Goal: Navigation & Orientation: Find specific page/section

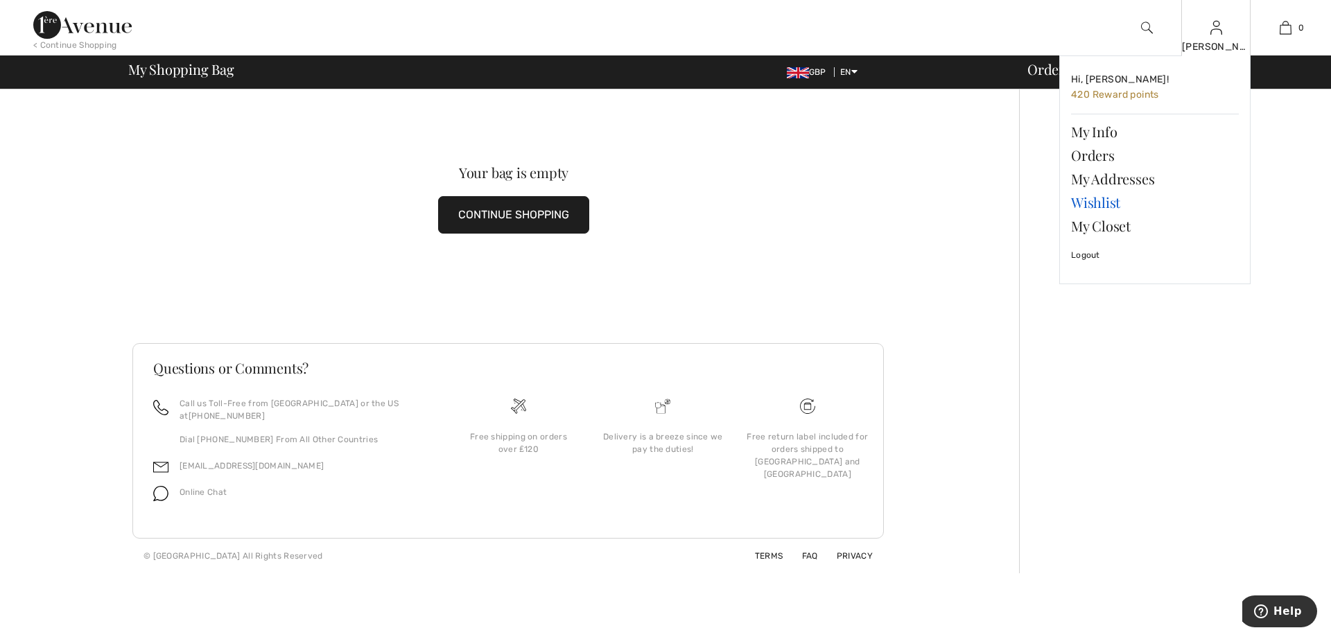
click at [1102, 200] on link "Wishlist" at bounding box center [1155, 203] width 168 height 24
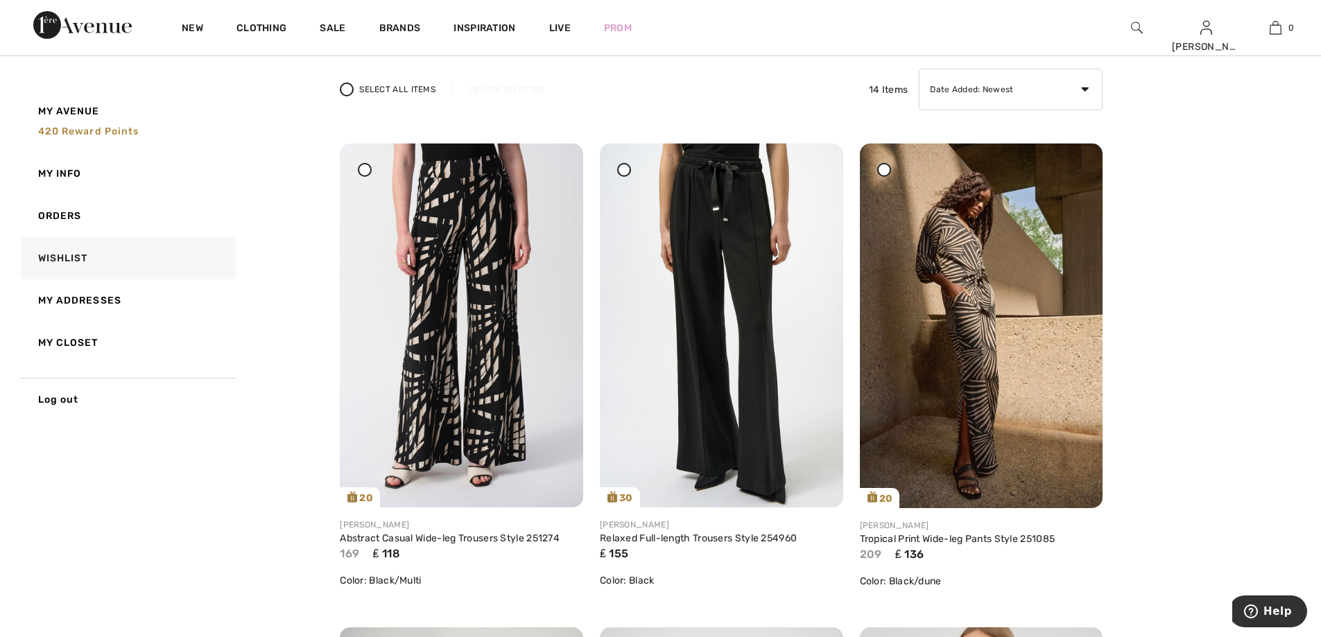
scroll to position [127, 0]
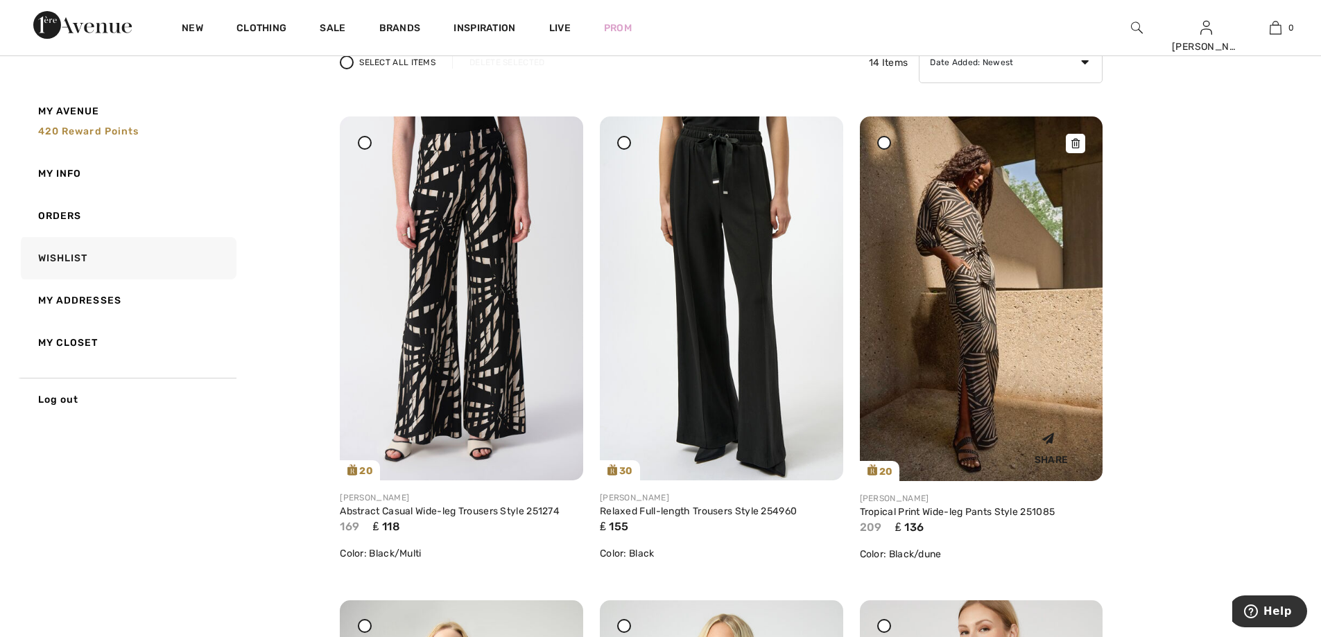
click at [985, 310] on img at bounding box center [981, 298] width 243 height 365
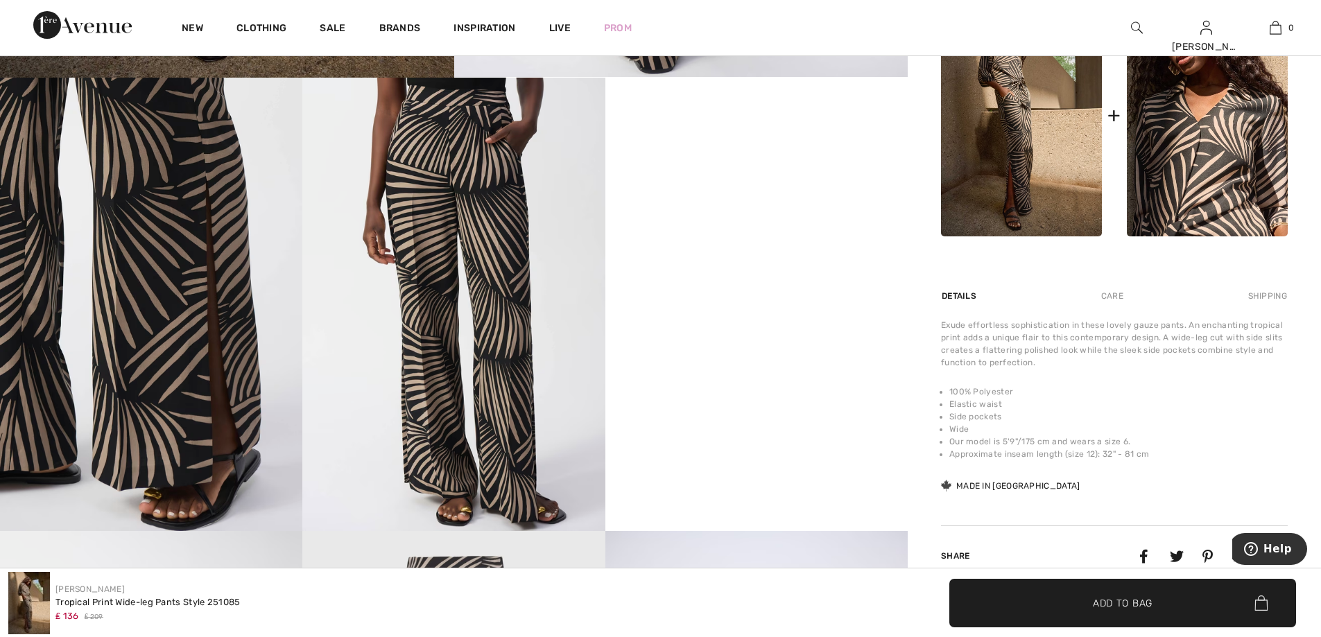
scroll to position [763, 0]
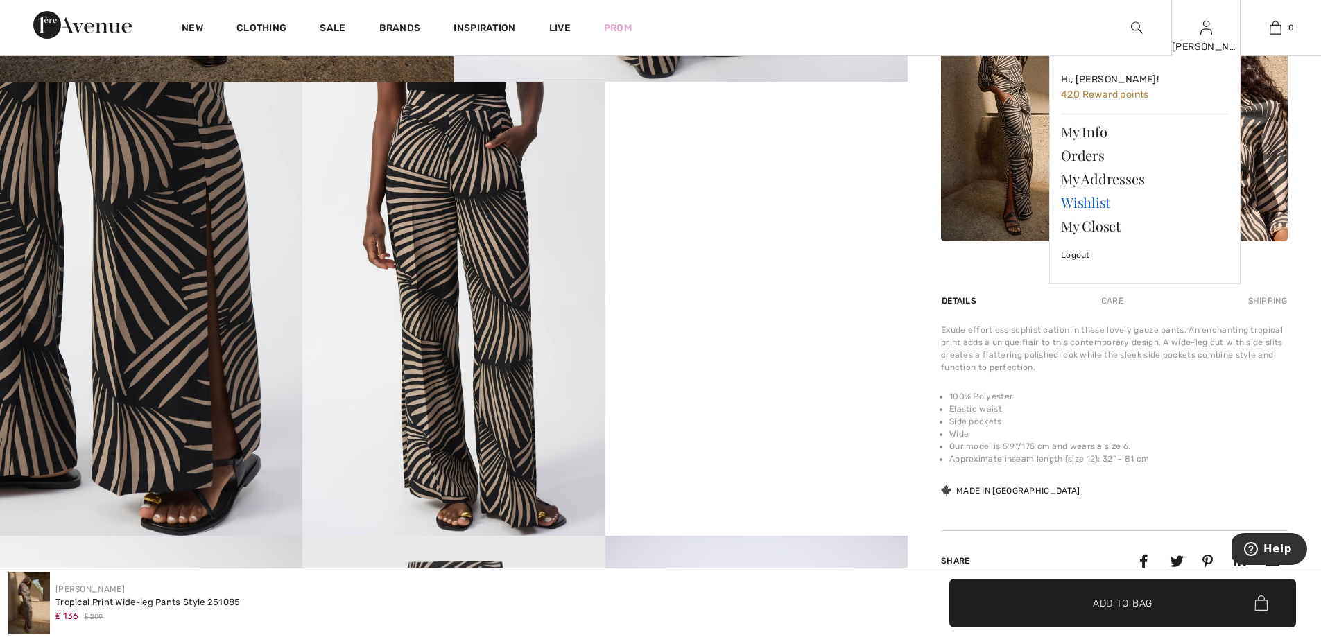
click at [1089, 201] on link "Wishlist" at bounding box center [1145, 203] width 168 height 24
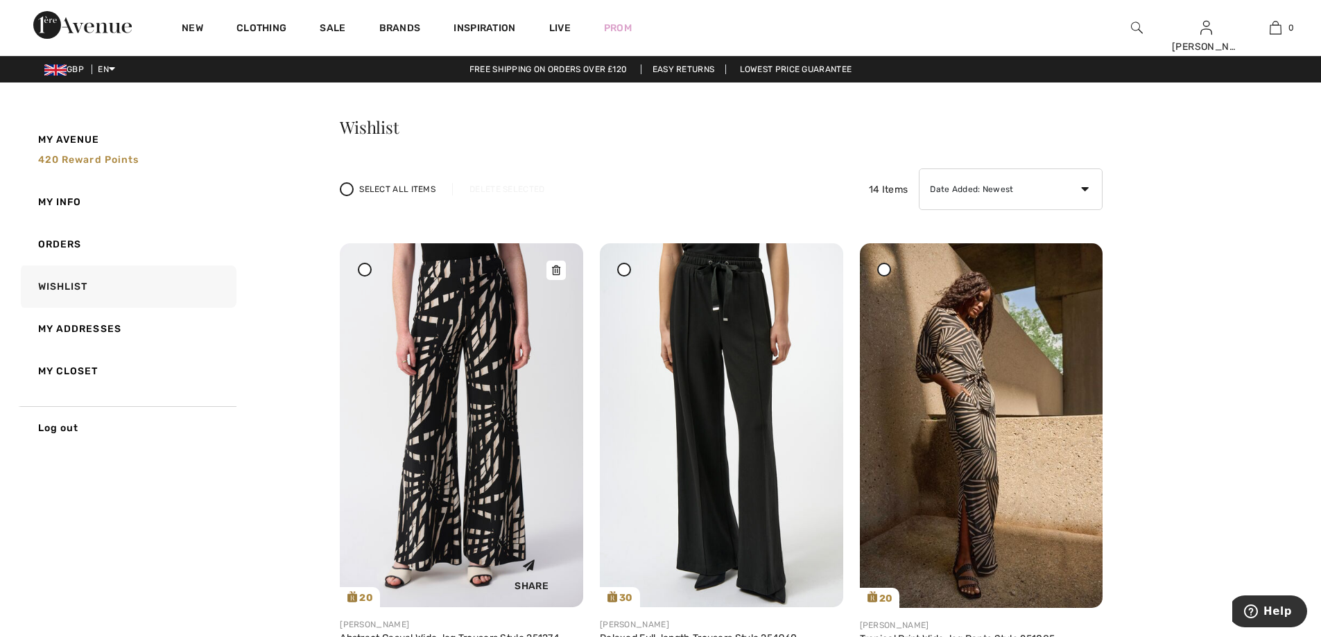
click at [486, 383] on img at bounding box center [461, 425] width 243 height 364
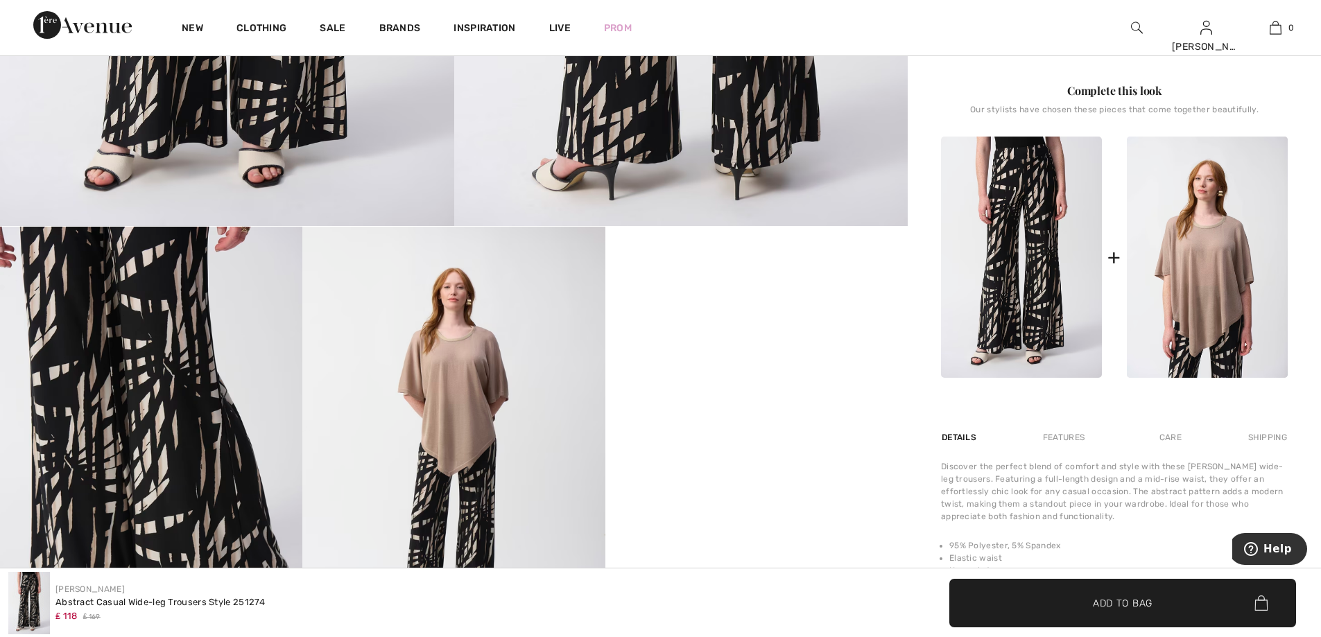
scroll to position [543, 0]
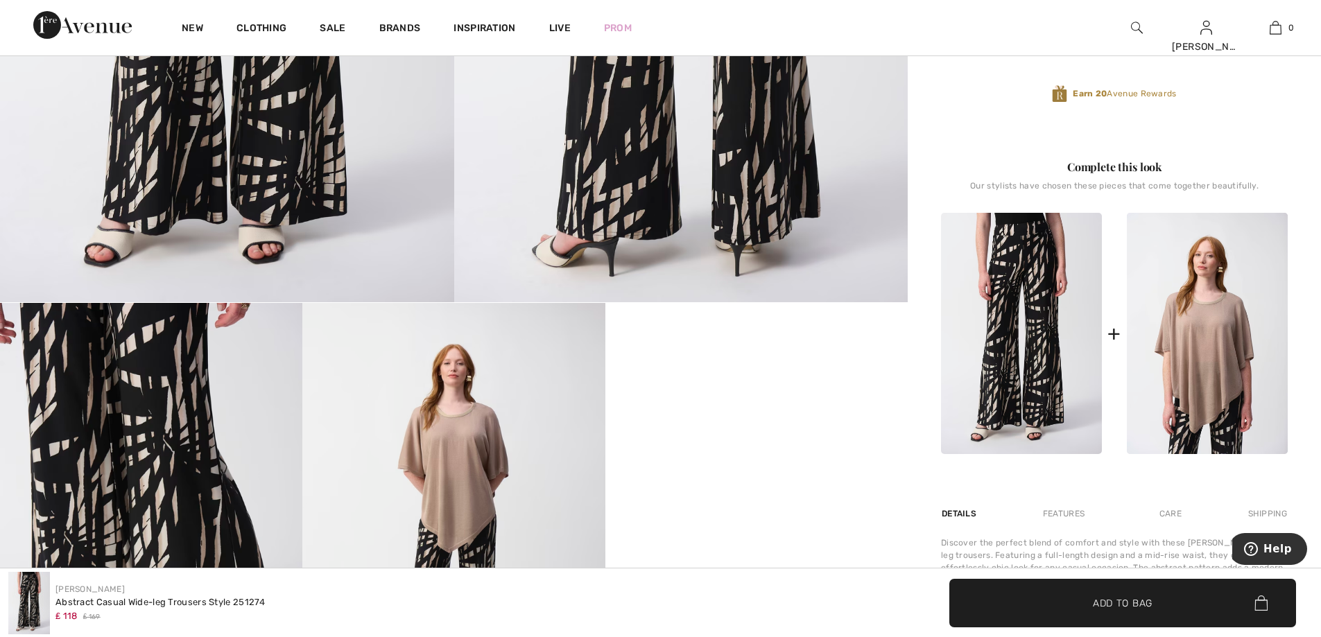
click at [1010, 317] on img at bounding box center [1021, 333] width 161 height 241
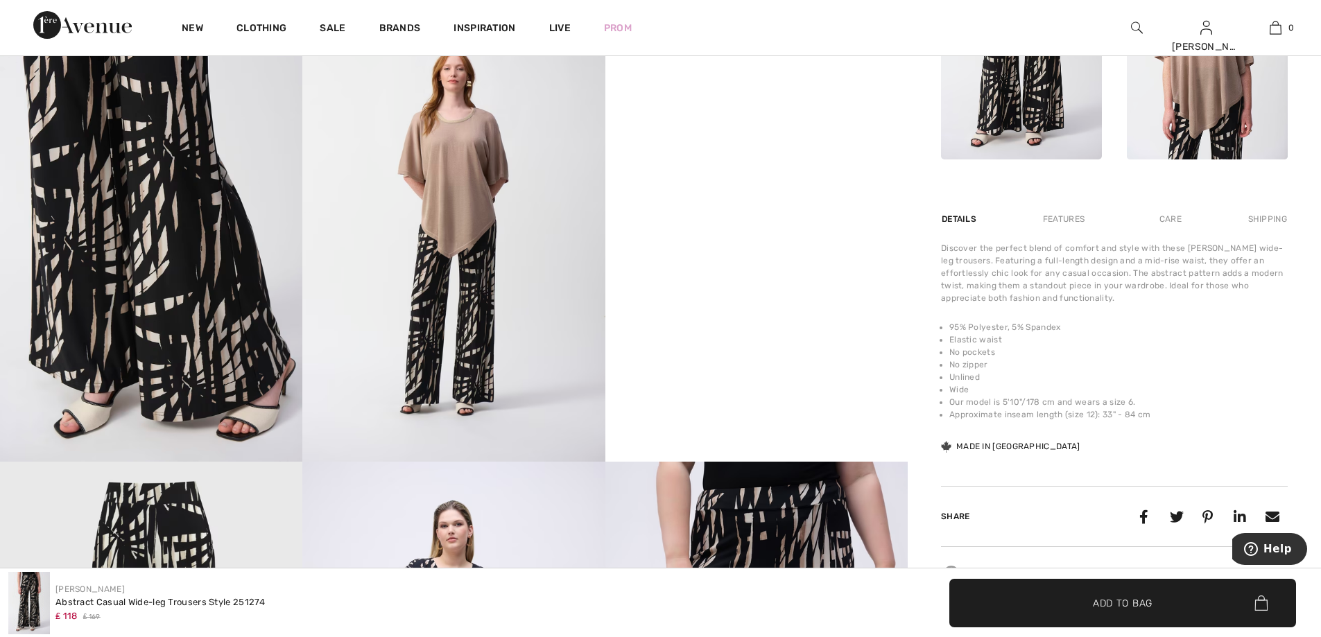
scroll to position [817, 0]
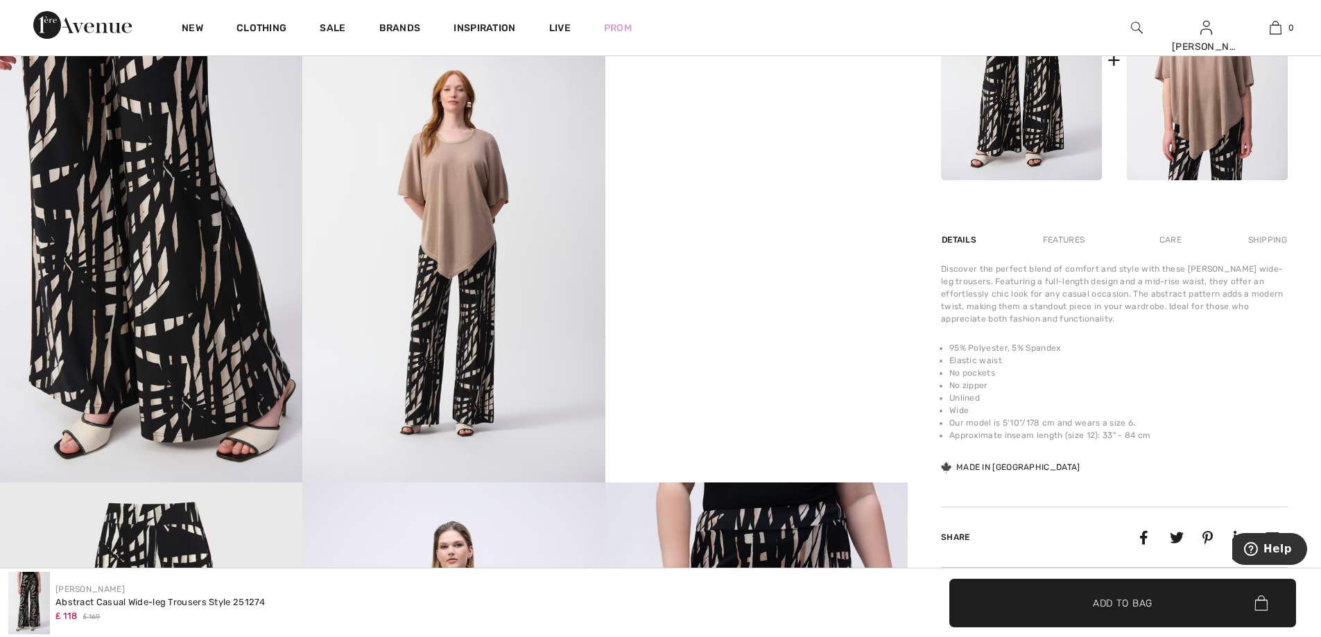
click at [209, 299] on img at bounding box center [151, 255] width 302 height 453
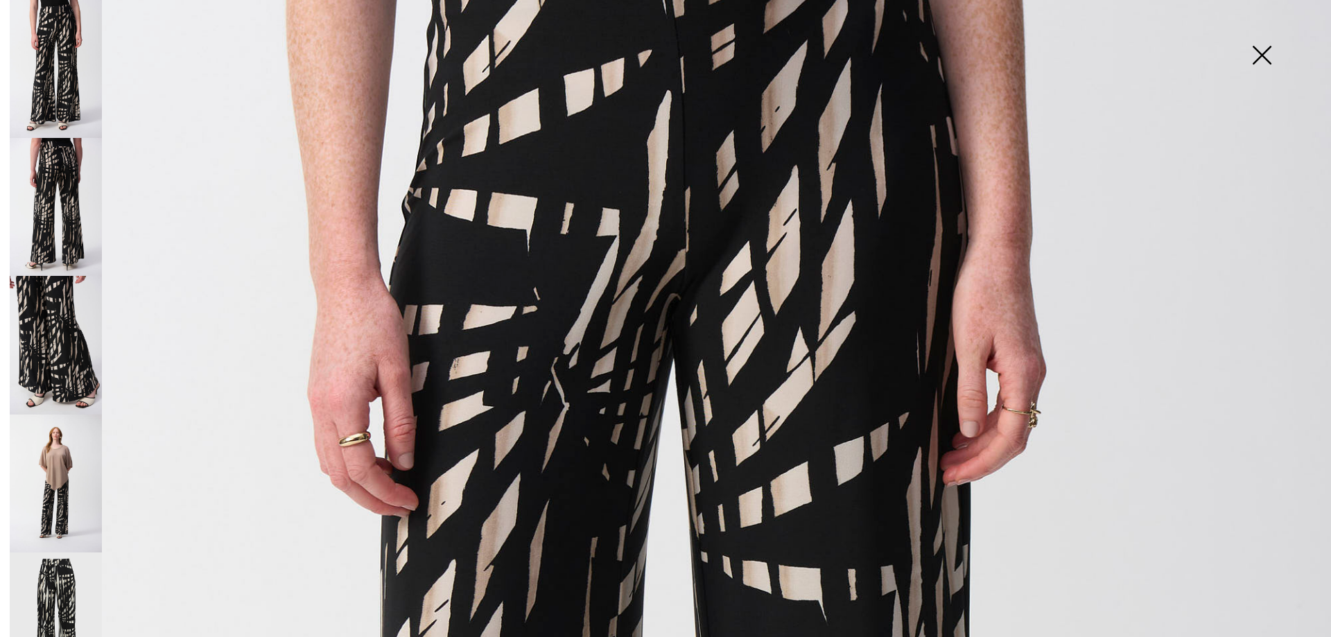
scroll to position [329, 0]
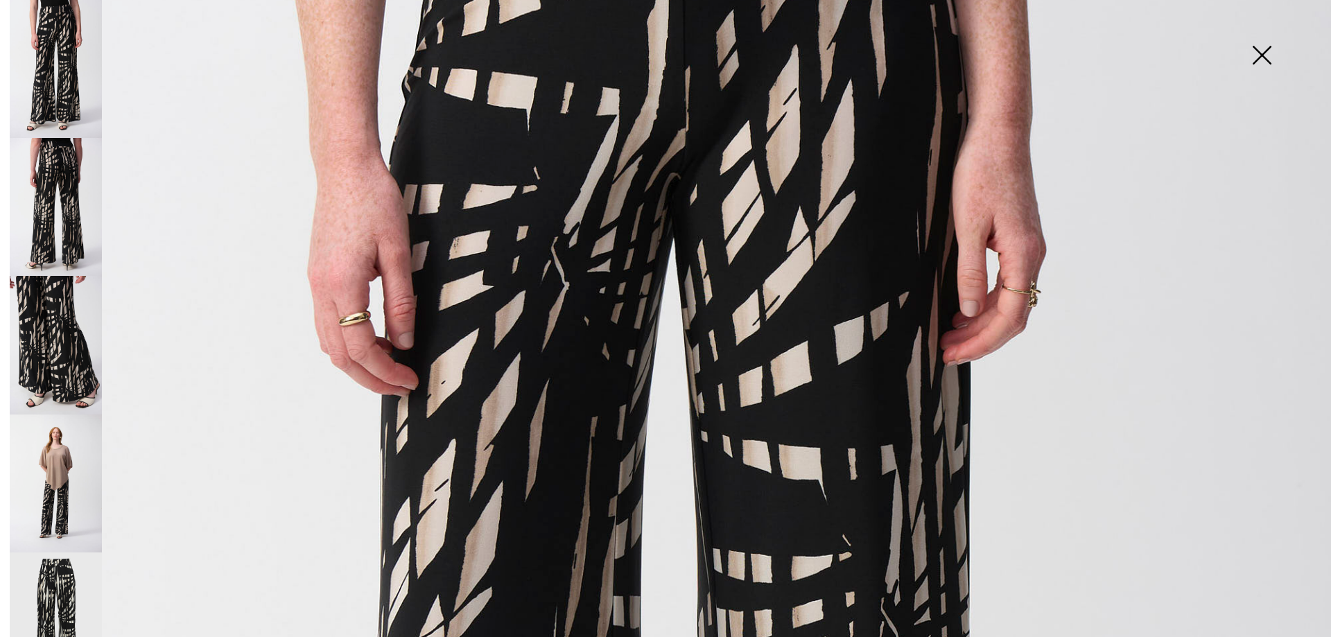
click at [64, 477] on img at bounding box center [56, 484] width 92 height 138
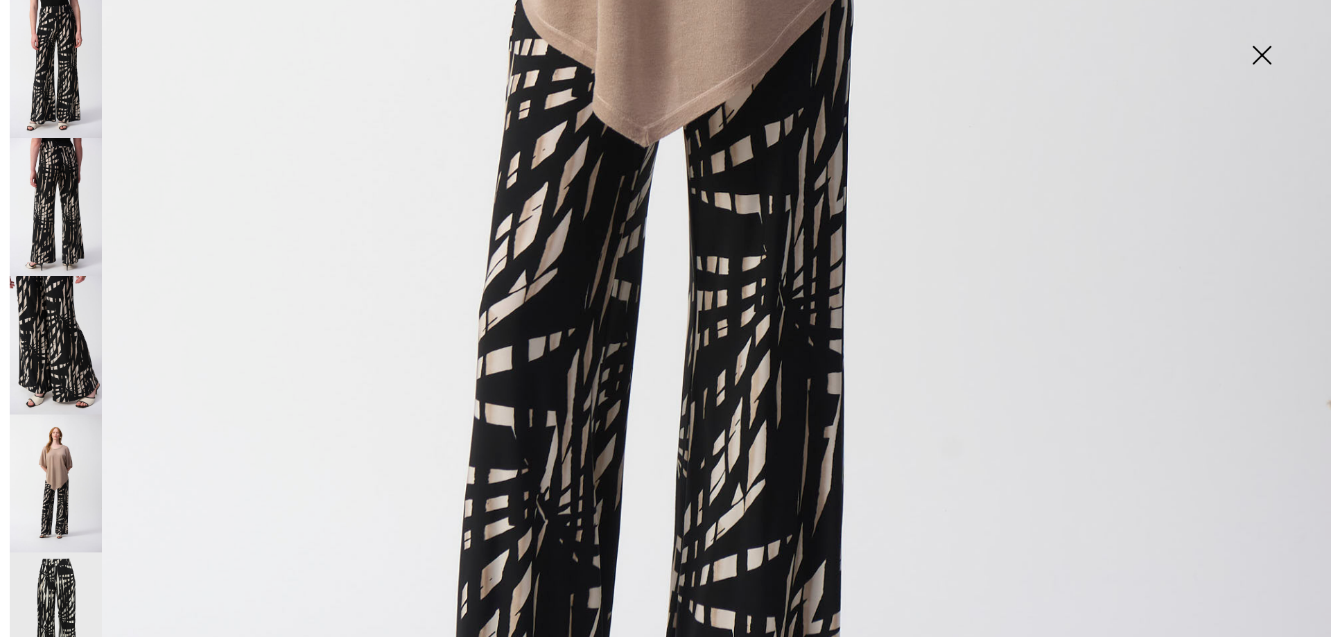
scroll to position [941, 0]
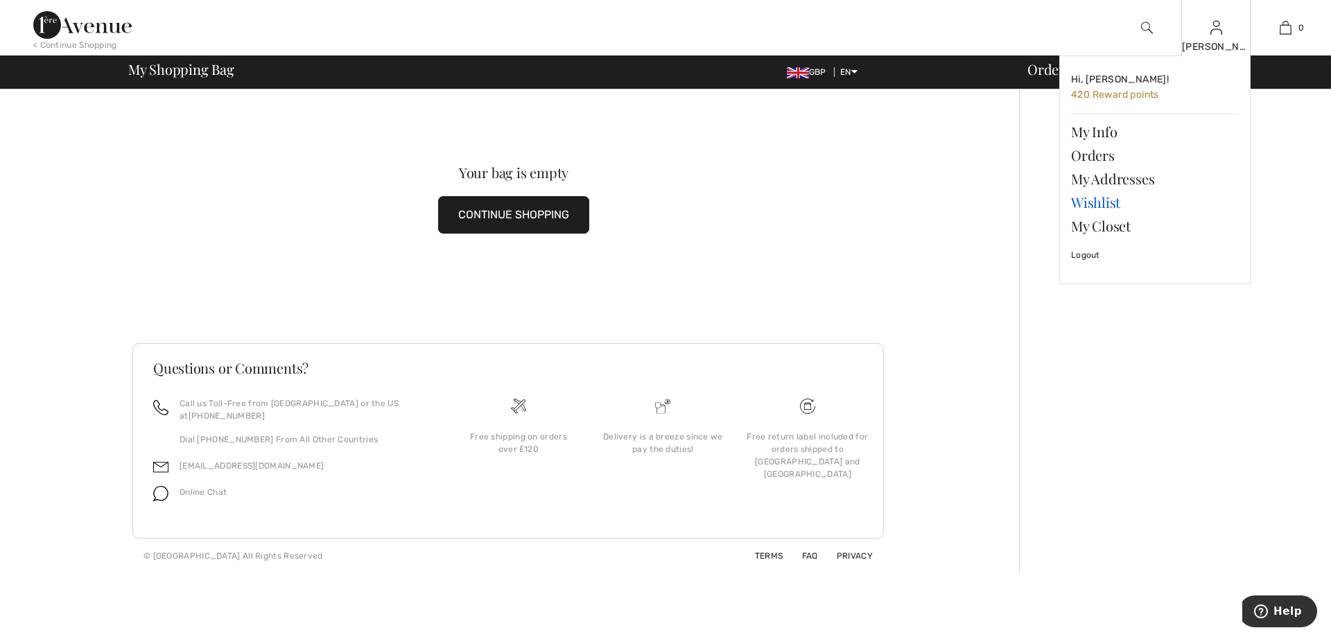
click at [1087, 200] on link "Wishlist" at bounding box center [1155, 203] width 168 height 24
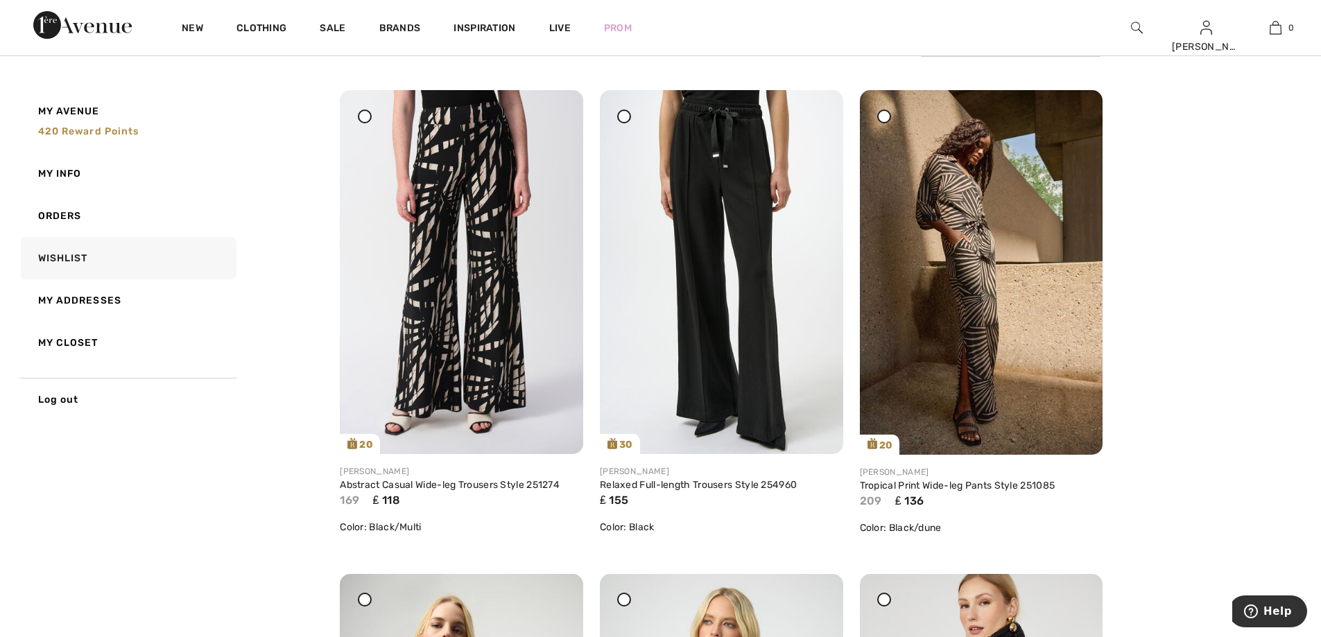
scroll to position [173, 0]
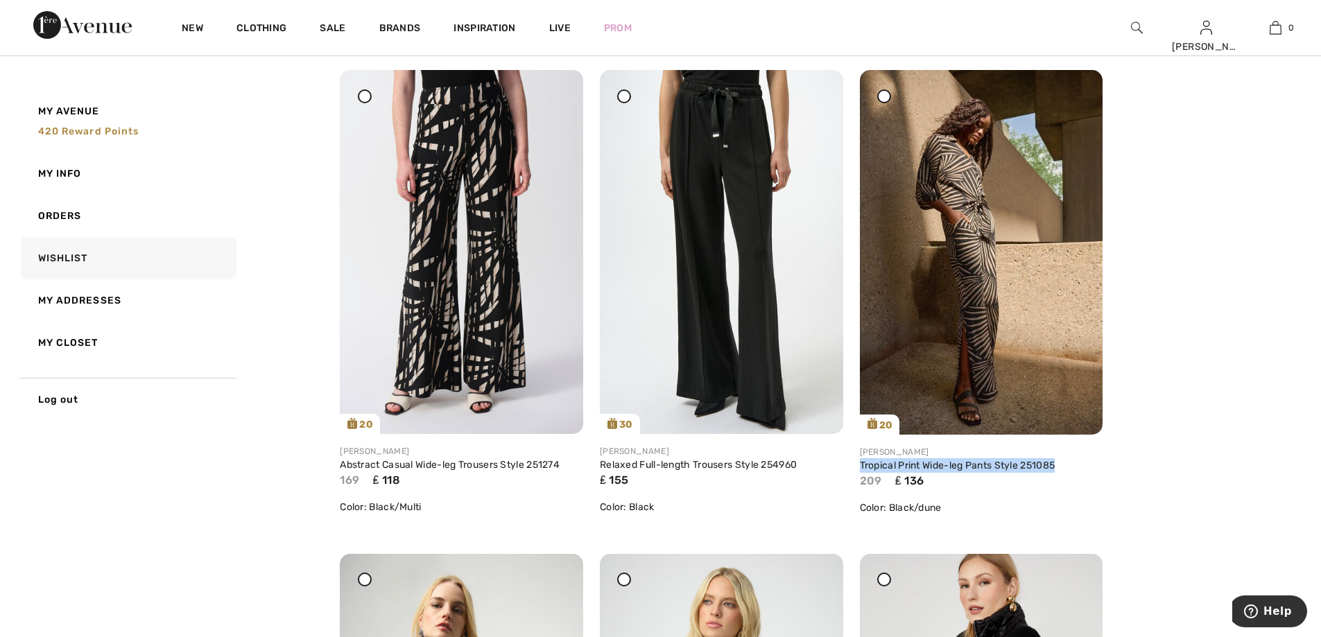
drag, startPoint x: 1070, startPoint y: 462, endPoint x: 854, endPoint y: 462, distance: 216.3
click at [854, 462] on div "20 Share Joseph Ribkoff Tropical Print Wide-leg Pants Style 251085 209 ₤ 136 Co…" at bounding box center [981, 303] width 260 height 467
copy link "Tropical Print Wide-leg Pants Style 251085"
click at [473, 293] on img at bounding box center [461, 252] width 243 height 364
click at [549, 192] on img at bounding box center [461, 252] width 243 height 364
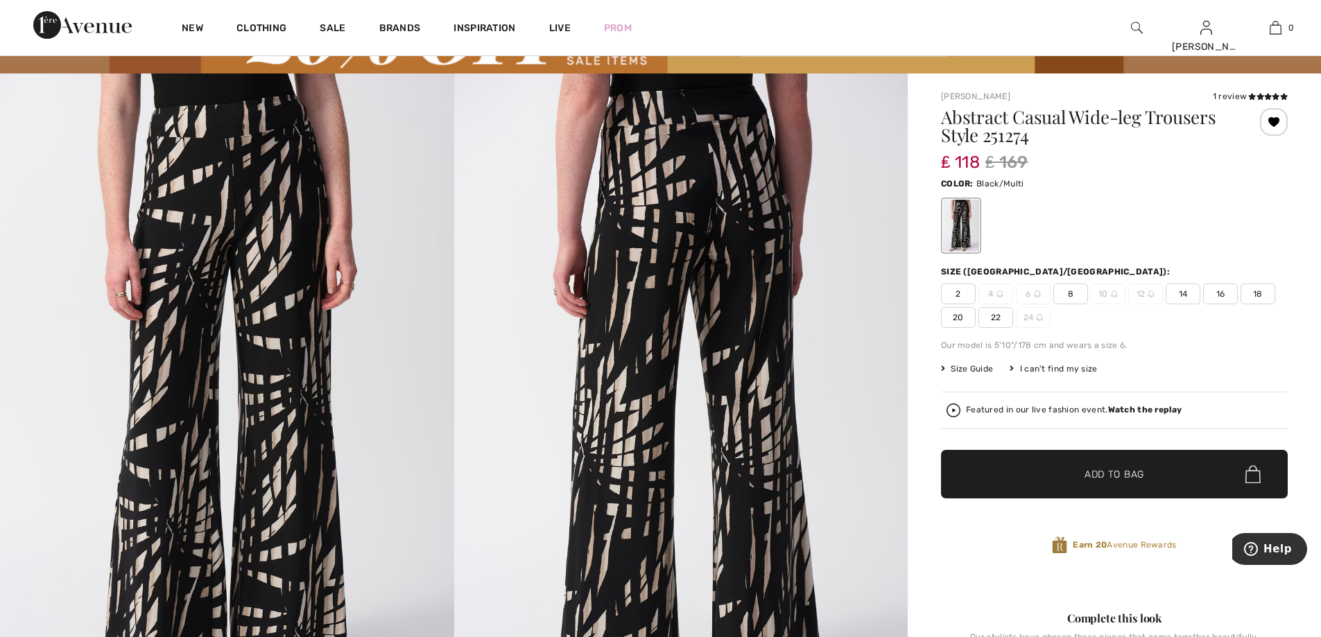
scroll to position [71, 0]
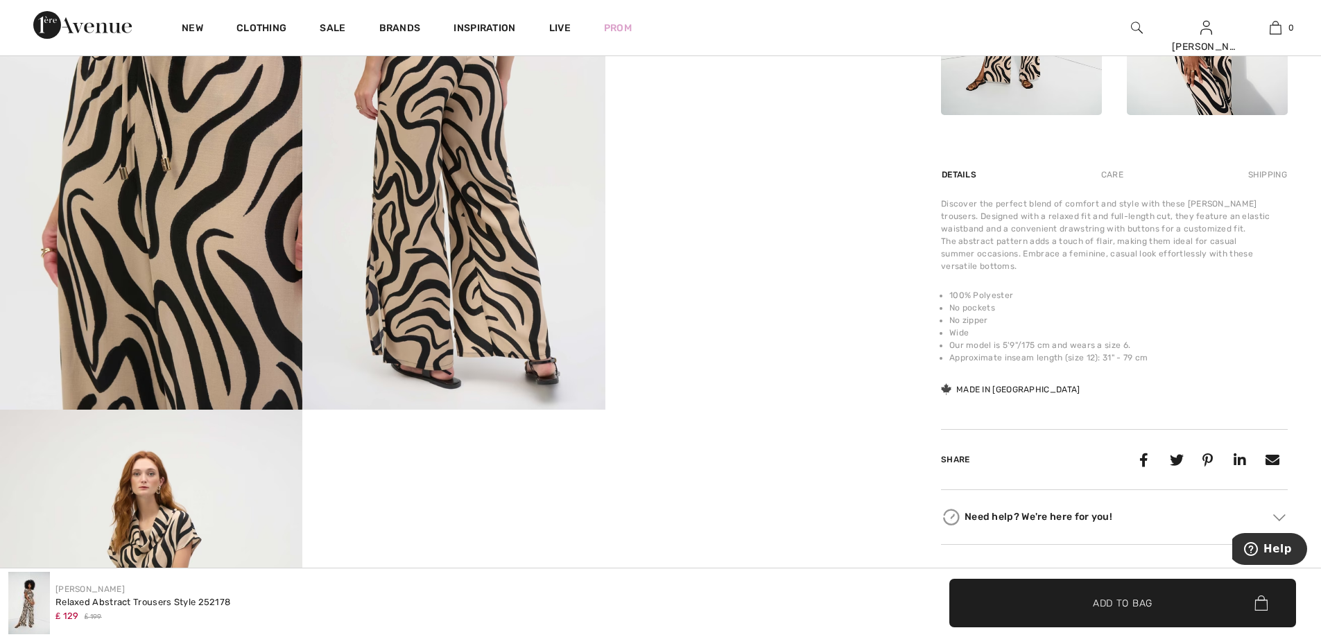
scroll to position [894, 0]
